Goal: Task Accomplishment & Management: Use online tool/utility

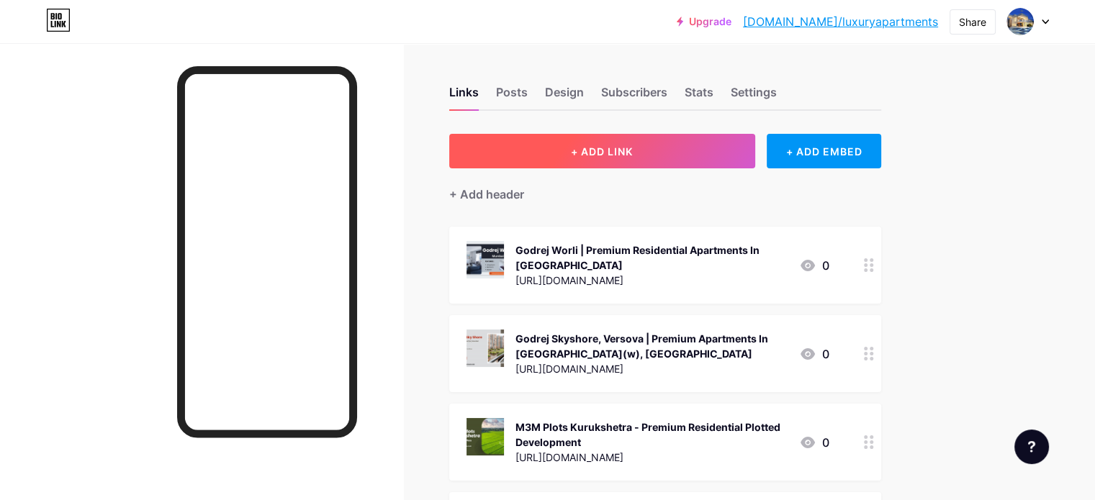
click at [707, 150] on button "+ ADD LINK" at bounding box center [602, 151] width 306 height 35
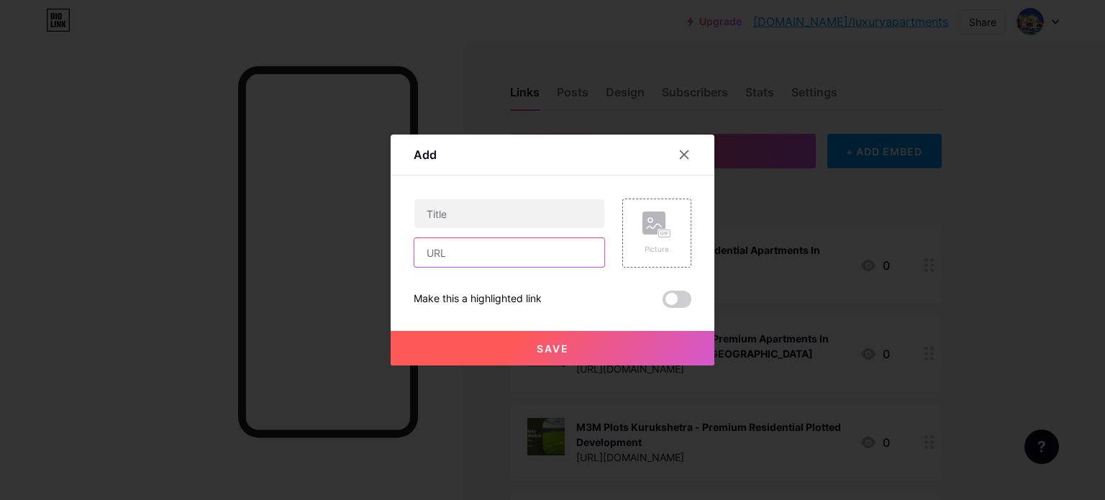
click at [459, 257] on input "text" at bounding box center [509, 252] width 190 height 29
paste input "[URL][DOMAIN_NAME]"
type input "[URL][DOMAIN_NAME]"
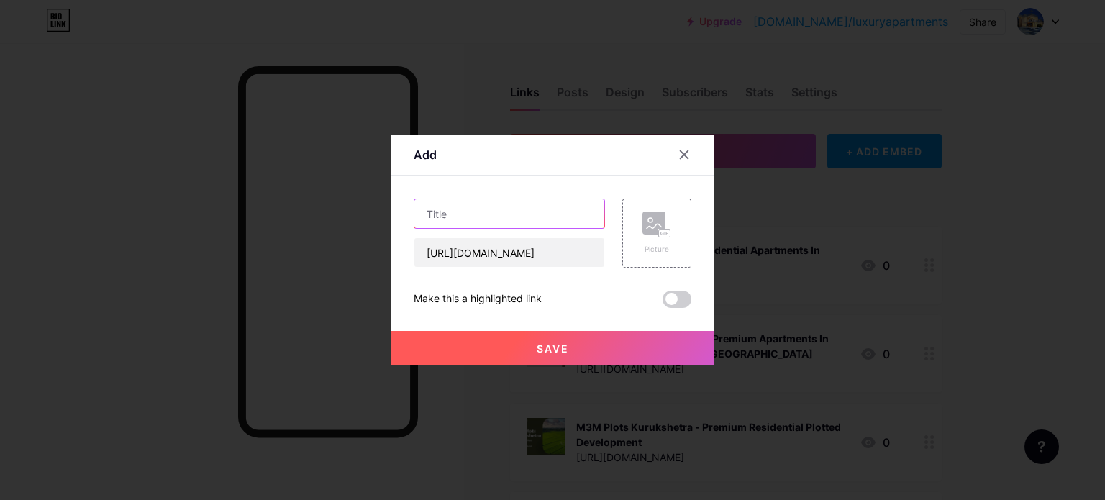
click at [486, 215] on input "text" at bounding box center [509, 213] width 190 height 29
click at [533, 211] on input "text" at bounding box center [509, 213] width 190 height 29
paste input "Gami Telon Ghansoli Navi [GEOGRAPHIC_DATA] - Discover Homes That Embrace Every …"
type input "Gami Telon Ghansoli Navi [GEOGRAPHIC_DATA] - Discover Homes That Embrace Every …"
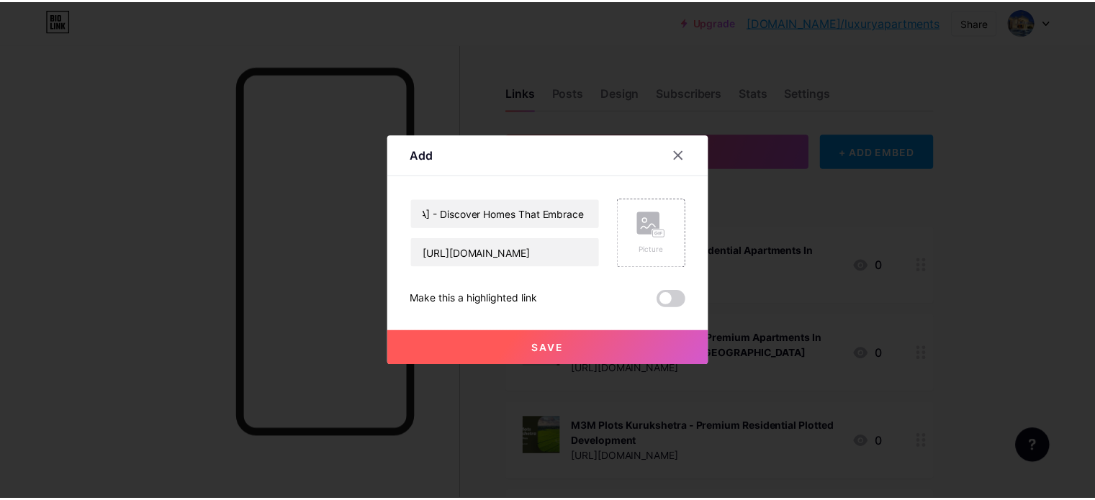
scroll to position [0, 0]
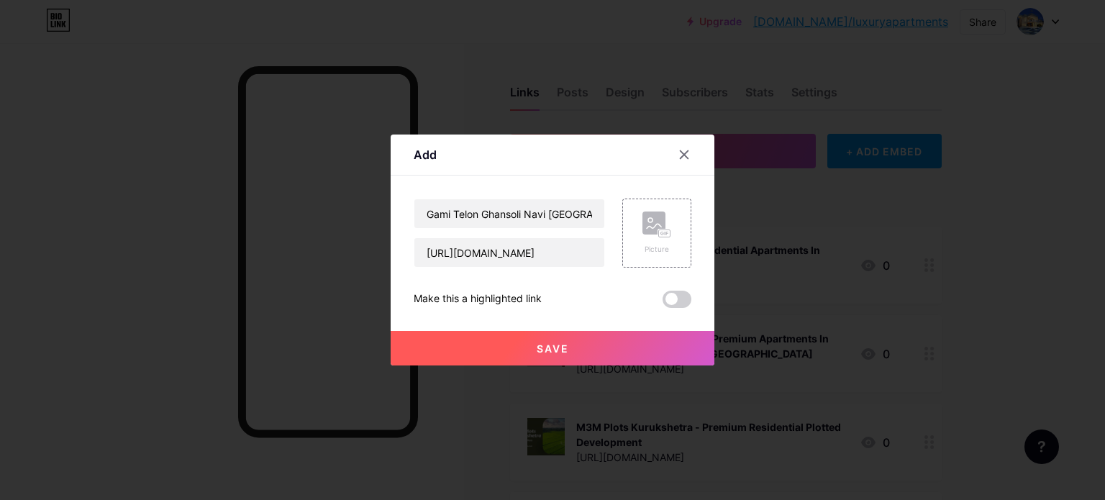
click at [569, 347] on button "Save" at bounding box center [553, 348] width 324 height 35
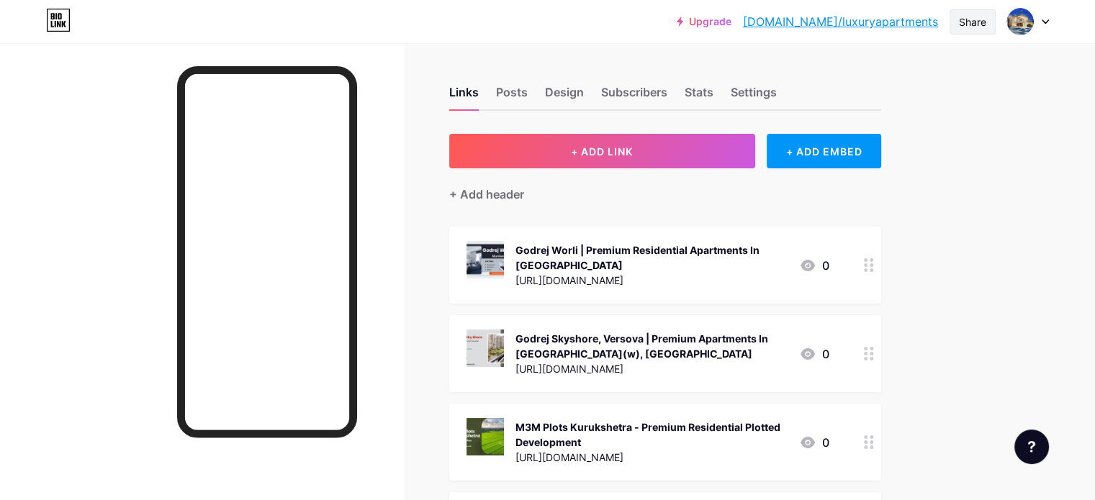
click at [984, 18] on div "Share" at bounding box center [972, 21] width 27 height 15
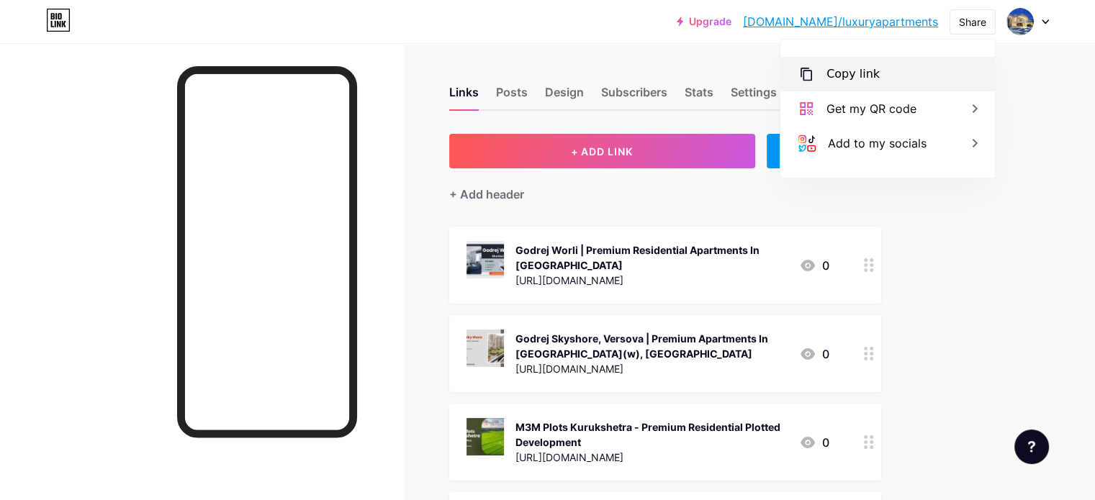
click at [862, 78] on div "Copy link" at bounding box center [852, 73] width 53 height 17
